Goal: Task Accomplishment & Management: Manage account settings

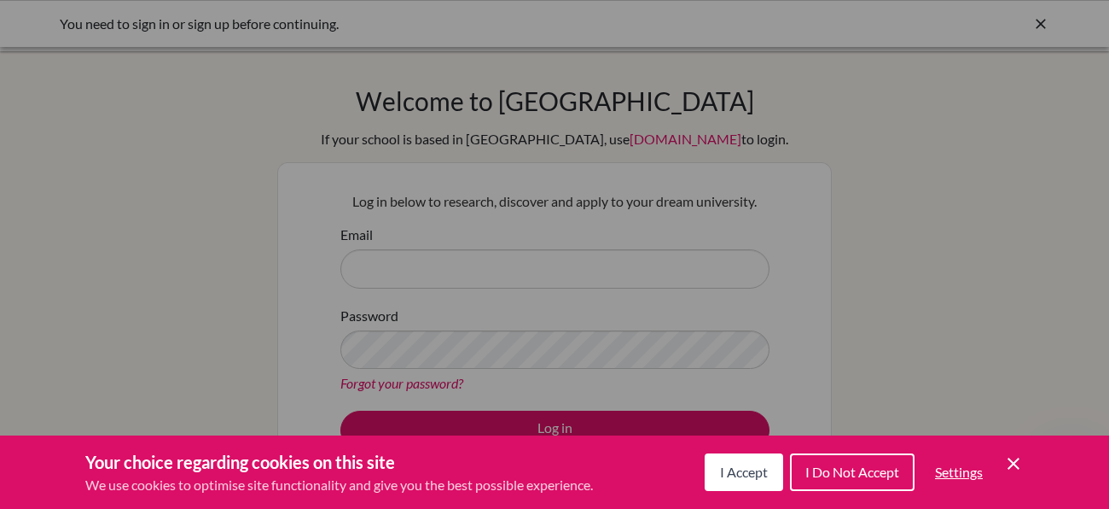
click at [756, 473] on span "I Accept" at bounding box center [744, 471] width 48 height 16
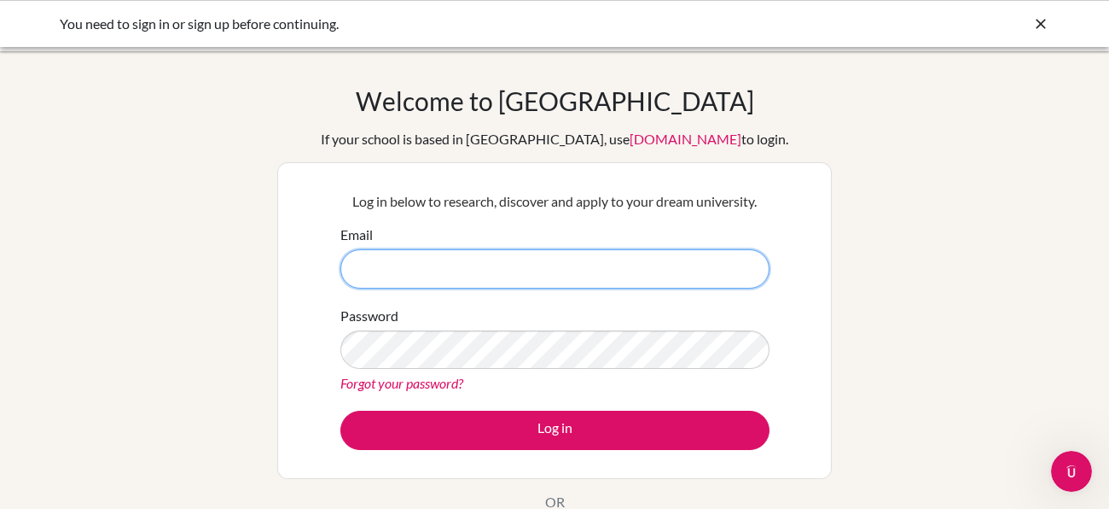
click at [630, 276] on input "Email" at bounding box center [554, 268] width 429 height 39
type input "[PERSON_NAME][EMAIL_ADDRESS][PERSON_NAME][DOMAIN_NAME]"
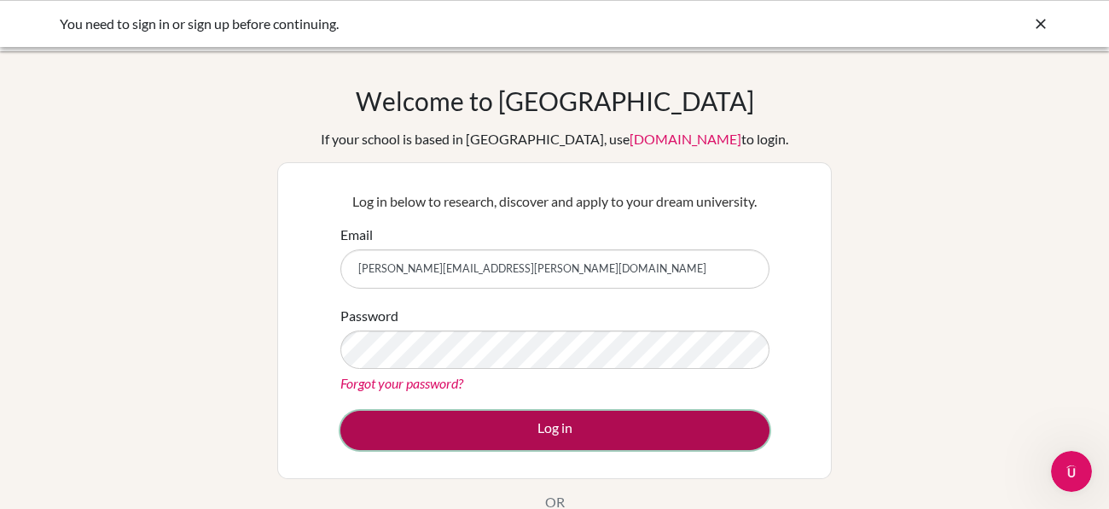
click at [618, 423] on button "Log in" at bounding box center [554, 429] width 429 height 39
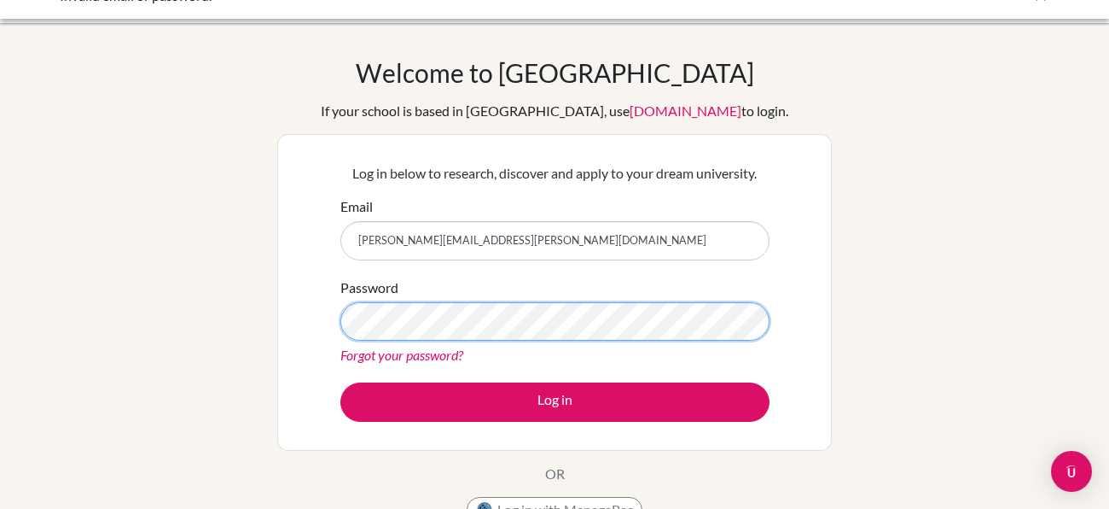
scroll to position [31, 0]
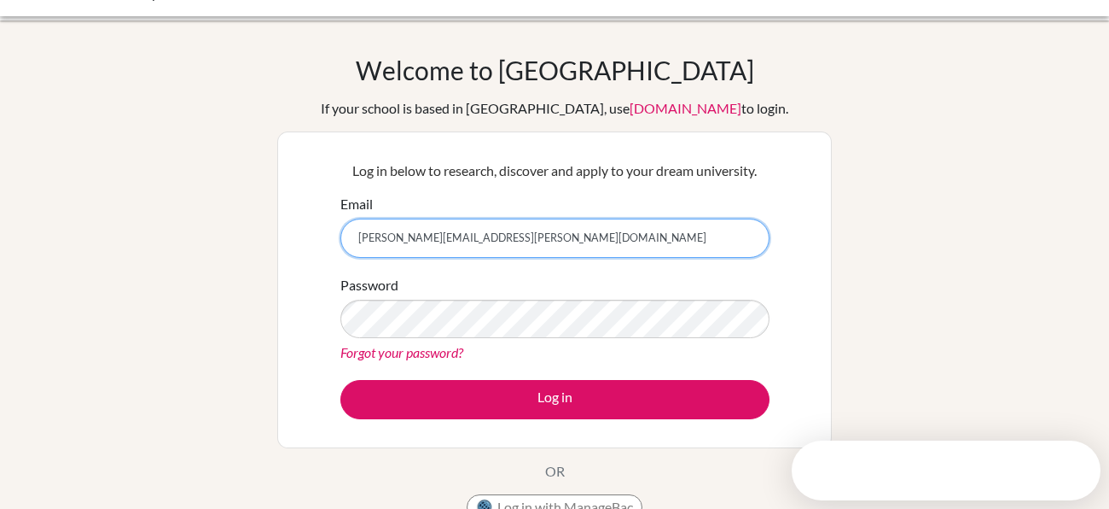
click at [572, 234] on input "[PERSON_NAME][EMAIL_ADDRESS][PERSON_NAME][DOMAIN_NAME]" at bounding box center [554, 237] width 429 height 39
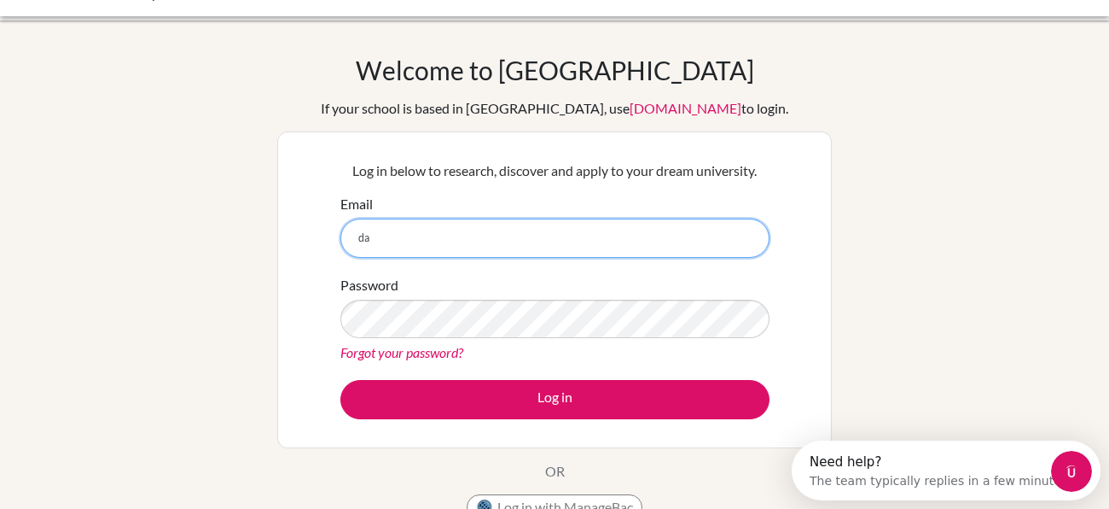
type input "d"
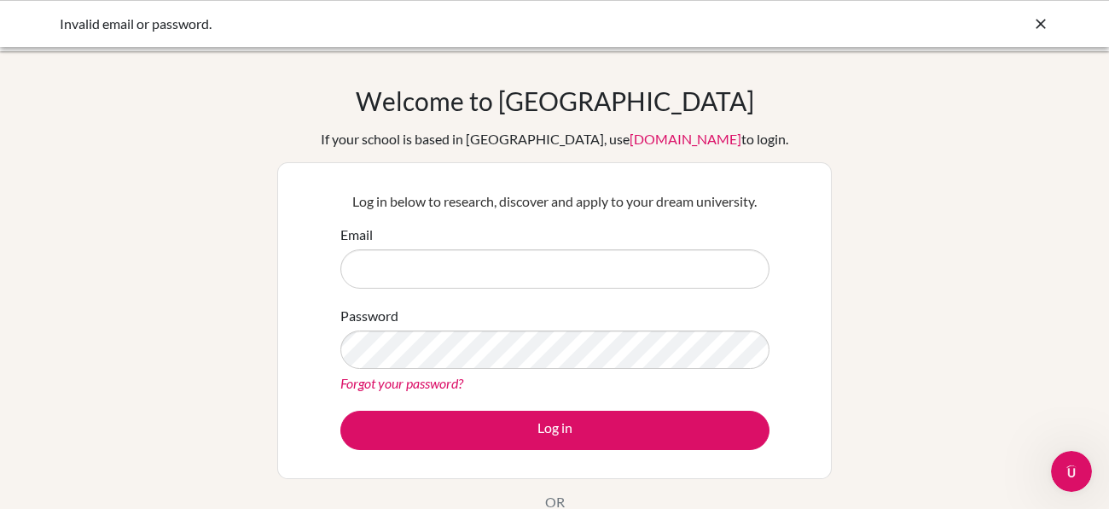
click at [1035, 31] on icon at bounding box center [1040, 23] width 17 height 17
